Goal: Task Accomplishment & Management: Complete application form

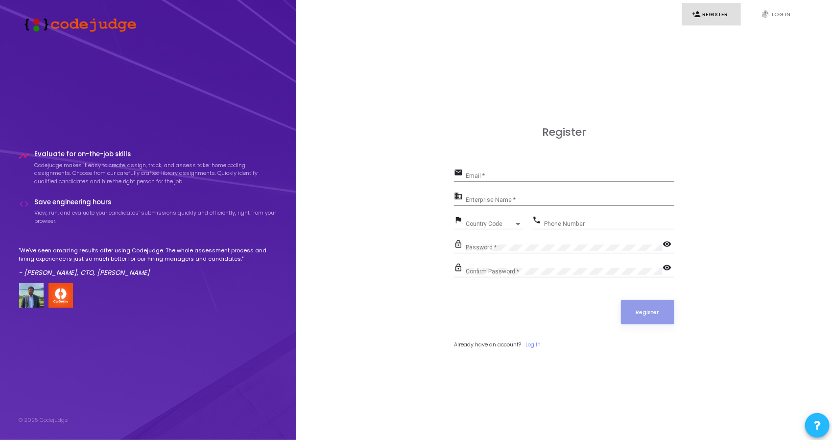
click at [494, 191] on div "Enterprise Name *" at bounding box center [570, 197] width 209 height 15
click at [552, 175] on input "Email *" at bounding box center [570, 175] width 209 height 7
click at [643, 144] on div "Register email Email * Required field business Enterprise Name * Required field…" at bounding box center [564, 248] width 220 height 244
click at [507, 180] on div "Email *" at bounding box center [570, 173] width 209 height 15
click at [510, 177] on input "Email *" at bounding box center [570, 175] width 209 height 7
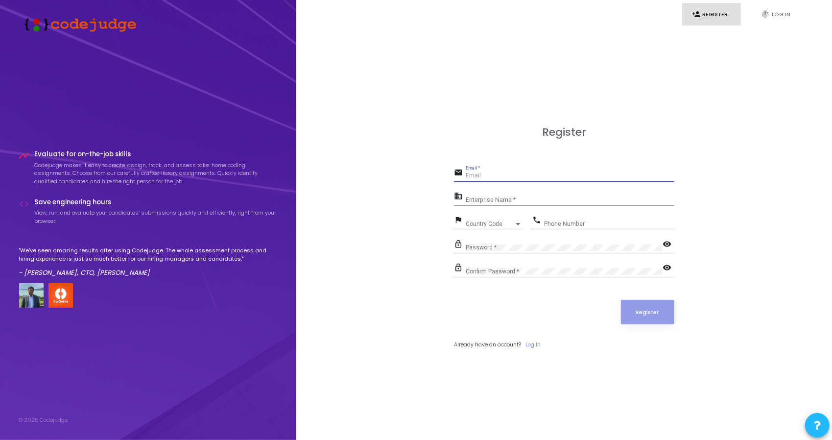
click at [510, 177] on input "Email *" at bounding box center [570, 175] width 209 height 7
click at [168, 321] on div "timeline Evaluate for on-the-job skills Codejudge makes it easy to create, assi…" at bounding box center [148, 231] width 259 height 189
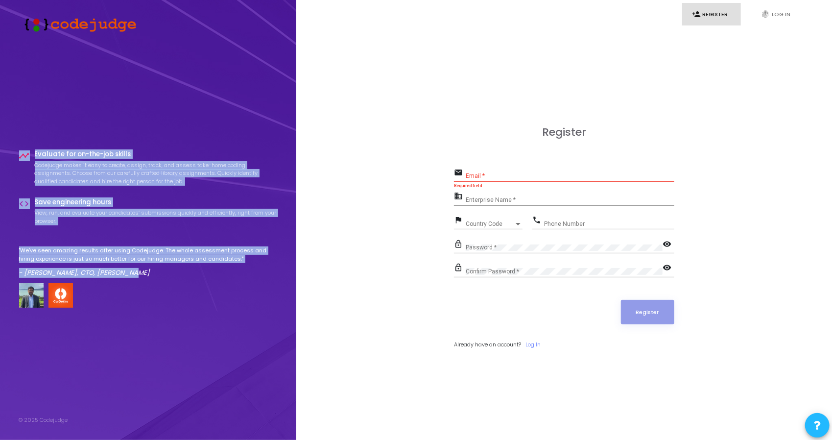
drag, startPoint x: 136, startPoint y: 270, endPoint x: 7, endPoint y: 140, distance: 183.2
click at [7, 140] on div "timeline Evaluate for on-the-job skills Codejudge makes it easy to create, assi…" at bounding box center [148, 220] width 296 height 440
click at [136, 101] on div "timeline Evaluate for on-the-job skills Codejudge makes it easy to create, assi…" at bounding box center [148, 232] width 259 height 368
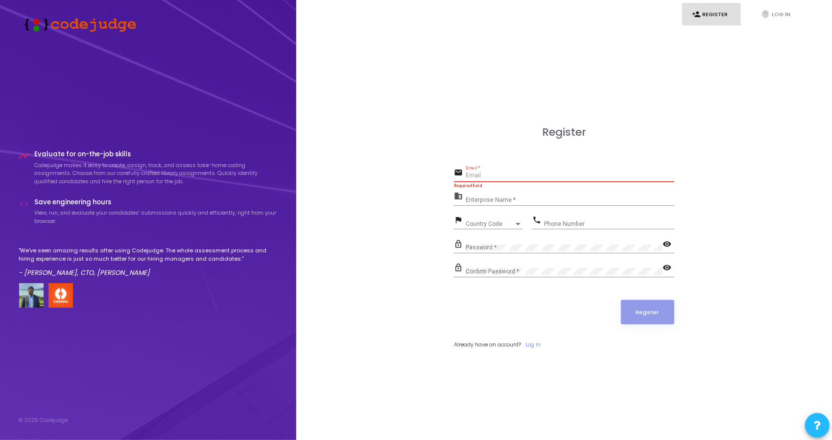
click at [476, 177] on input "Email *" at bounding box center [570, 175] width 209 height 7
type input "c"
paste input "pvpsit2025@gmail.com"
type input "codingclubpvpsit2025@gmail.com"
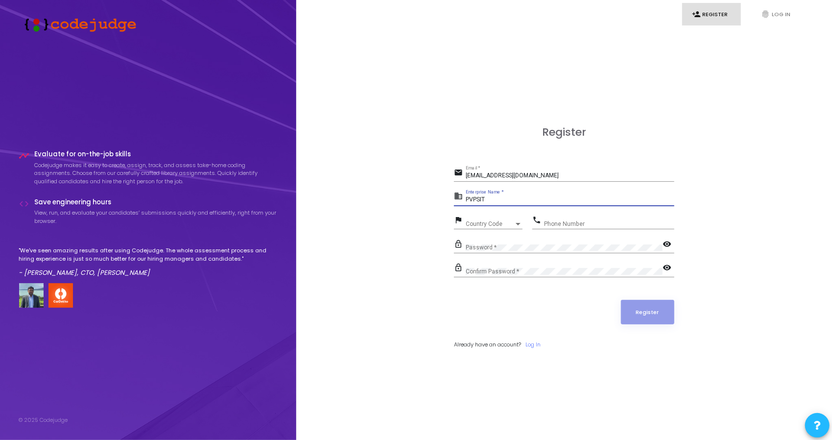
type input "PVPSIT"
click at [478, 224] on span "Country Code" at bounding box center [483, 223] width 35 height 6
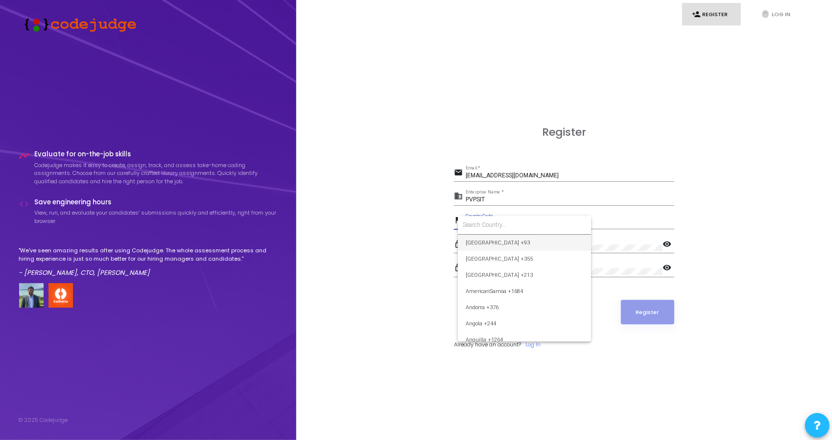
click at [478, 224] on input at bounding box center [524, 224] width 123 height 9
type input "9"
type input "+"
type input "india"
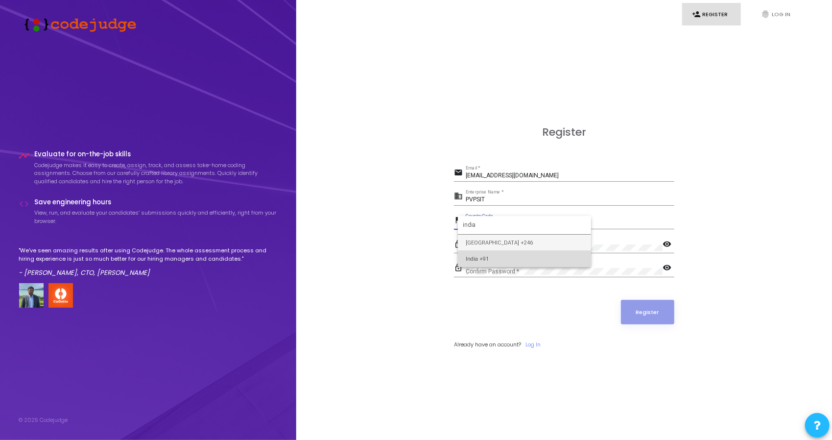
click at [482, 257] on span "India +91" at bounding box center [525, 259] width 118 height 16
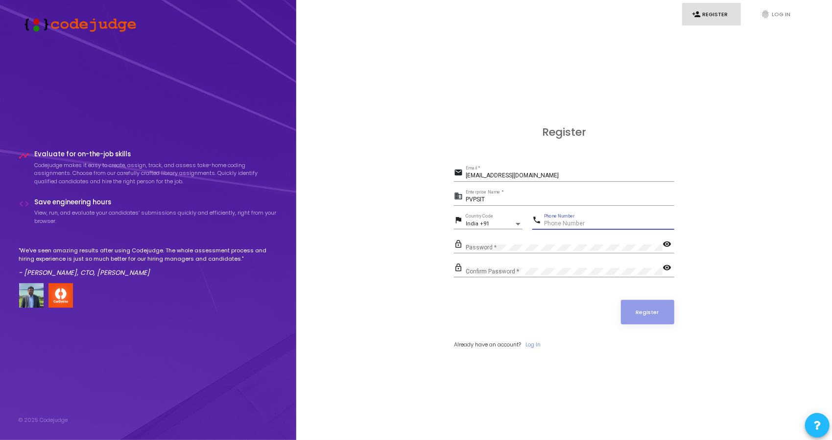
click at [567, 225] on input "Phone Number" at bounding box center [609, 223] width 130 height 7
type input "9493174789"
click at [637, 309] on button "Register" at bounding box center [648, 312] width 54 height 24
click at [558, 177] on input "codingclubpvpsit2025@gmail.com" at bounding box center [570, 175] width 209 height 7
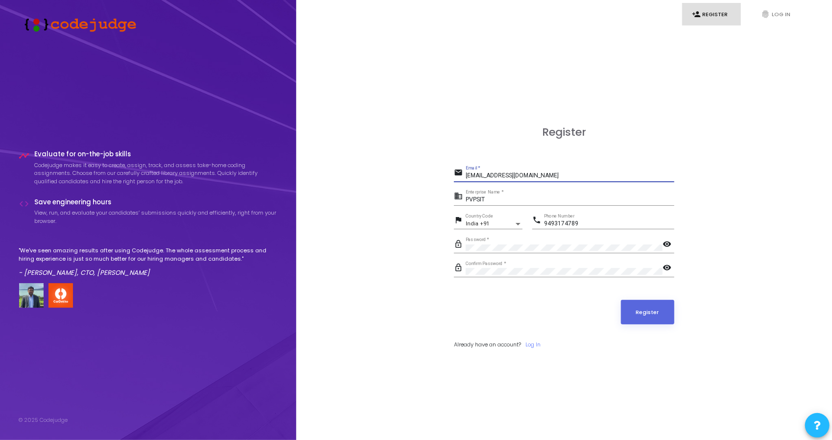
click at [621, 300] on button "Register" at bounding box center [648, 312] width 54 height 24
type input "codingclubpvpsit2025@gmail.com"
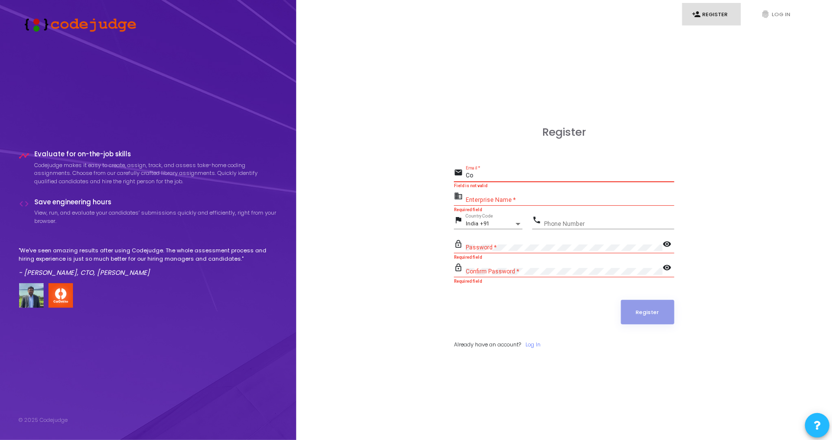
type input "C"
type input "c"
type input "codingclubpvpsit2025@gmail.com"
type input "PVPSIT"
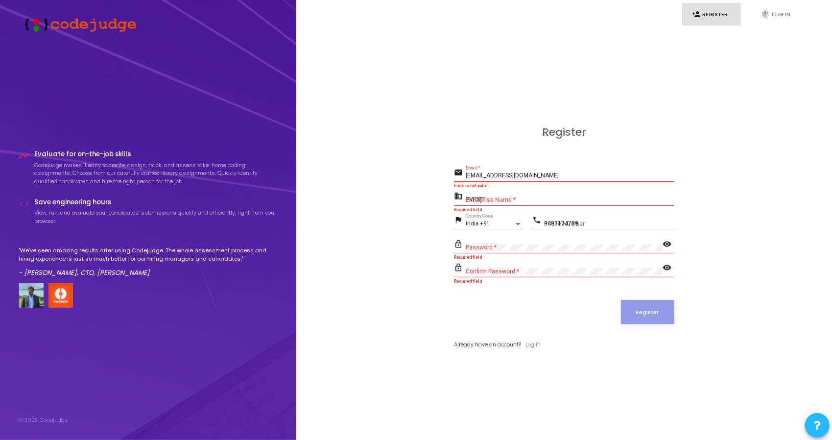
type input "9493174789"
type input "22501A4437"
